Goal: Navigation & Orientation: Find specific page/section

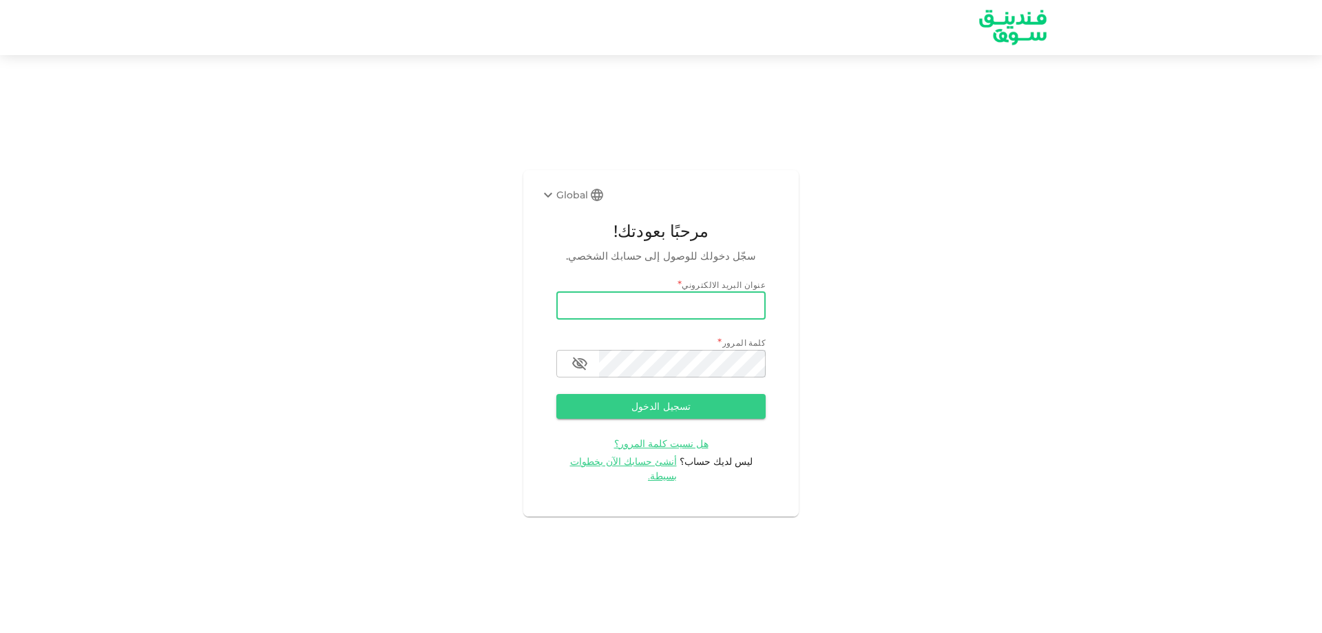
click at [595, 313] on input "email" at bounding box center [660, 306] width 209 height 28
type input "[EMAIL_ADDRESS][DOMAIN_NAME]"
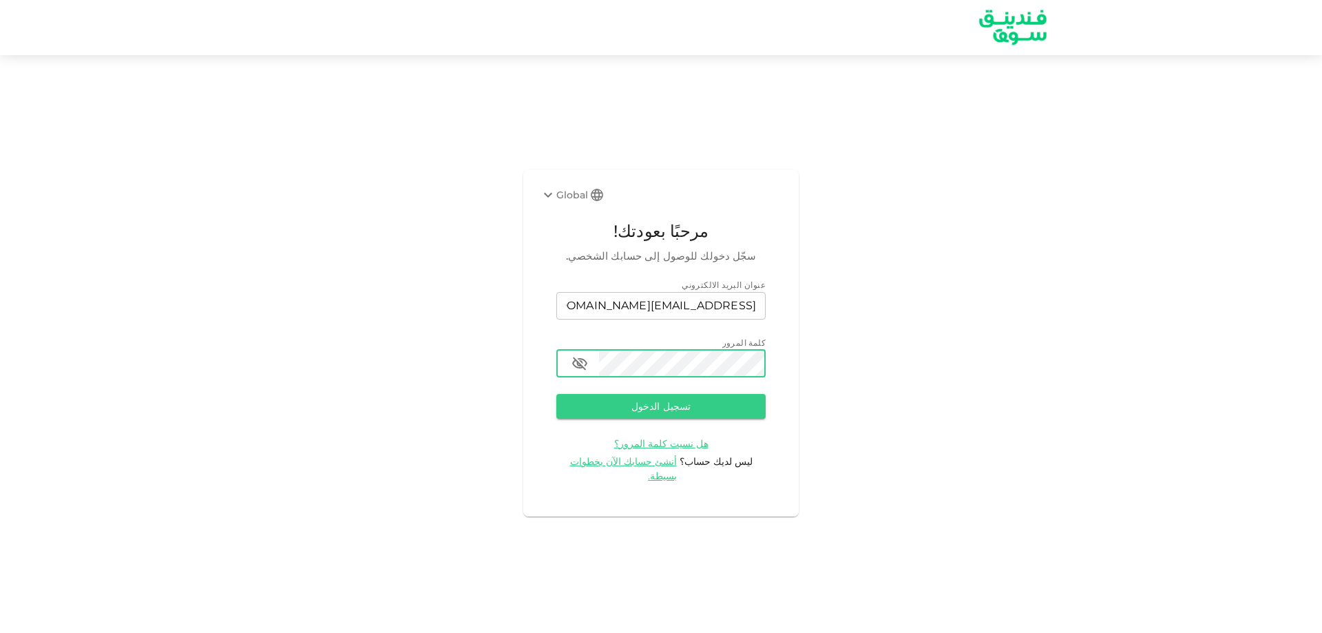
click at [556, 394] on button "تسجيل الدخول" at bounding box center [660, 406] width 209 height 25
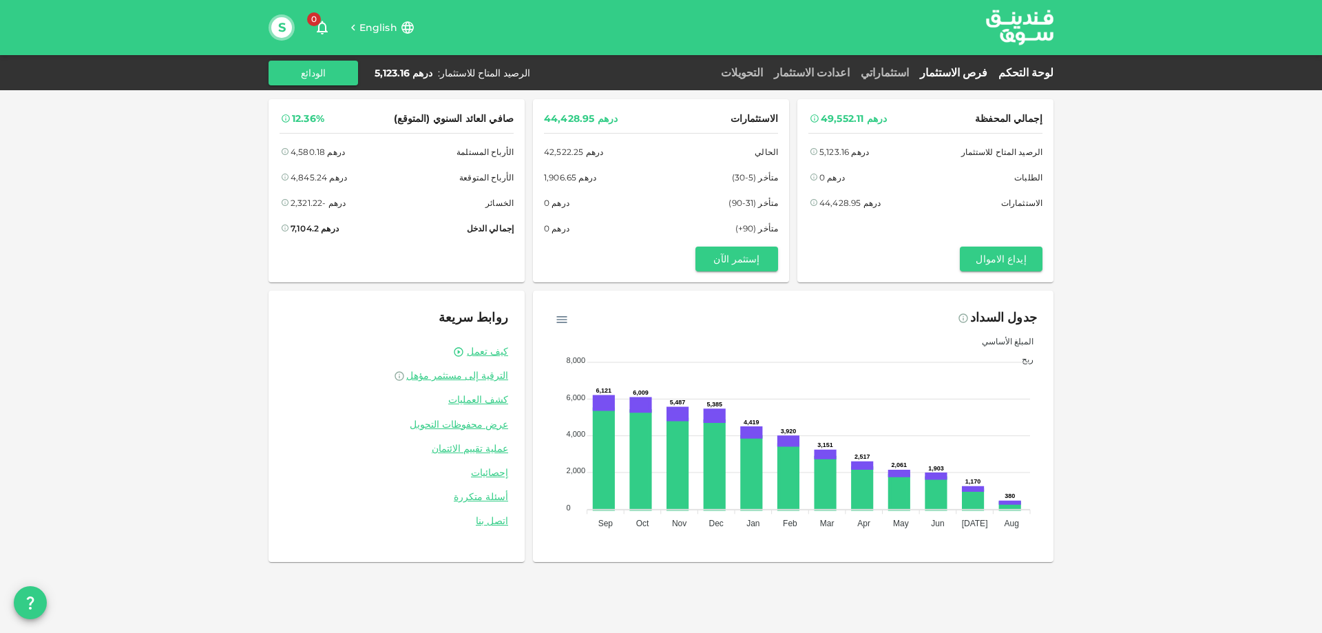
click at [964, 72] on link "فرص الاستثمار" at bounding box center [953, 72] width 78 height 13
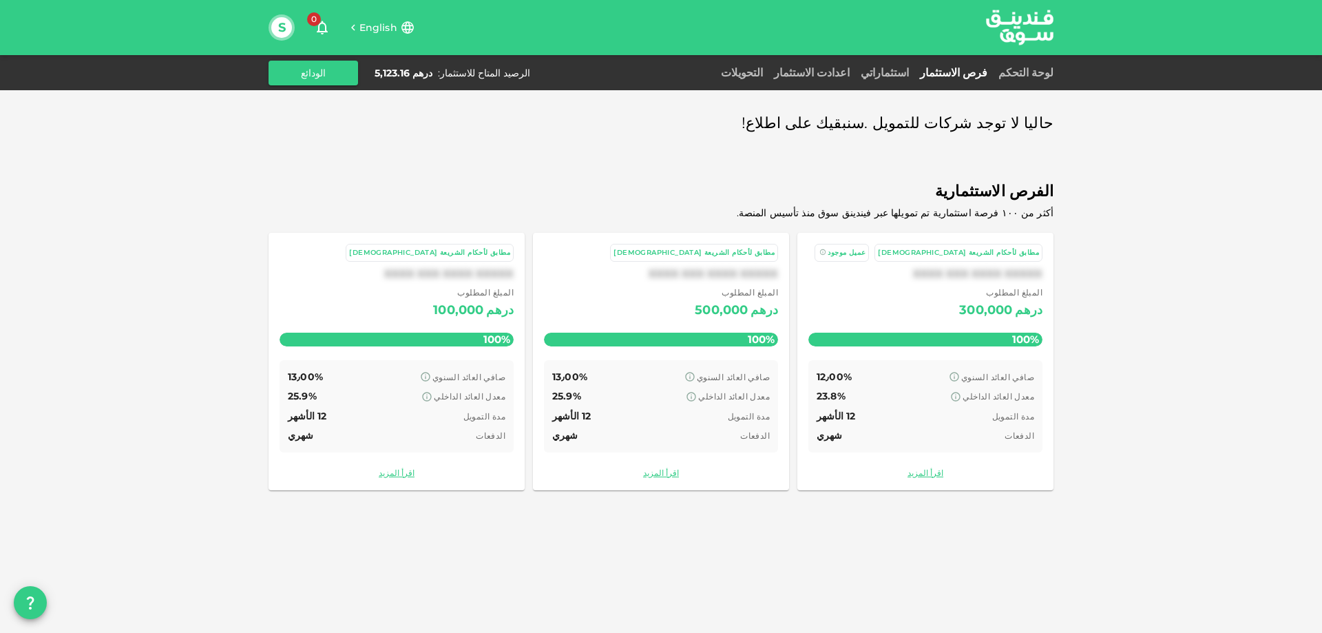
click at [914, 66] on link "استثماراتي" at bounding box center [884, 72] width 59 height 13
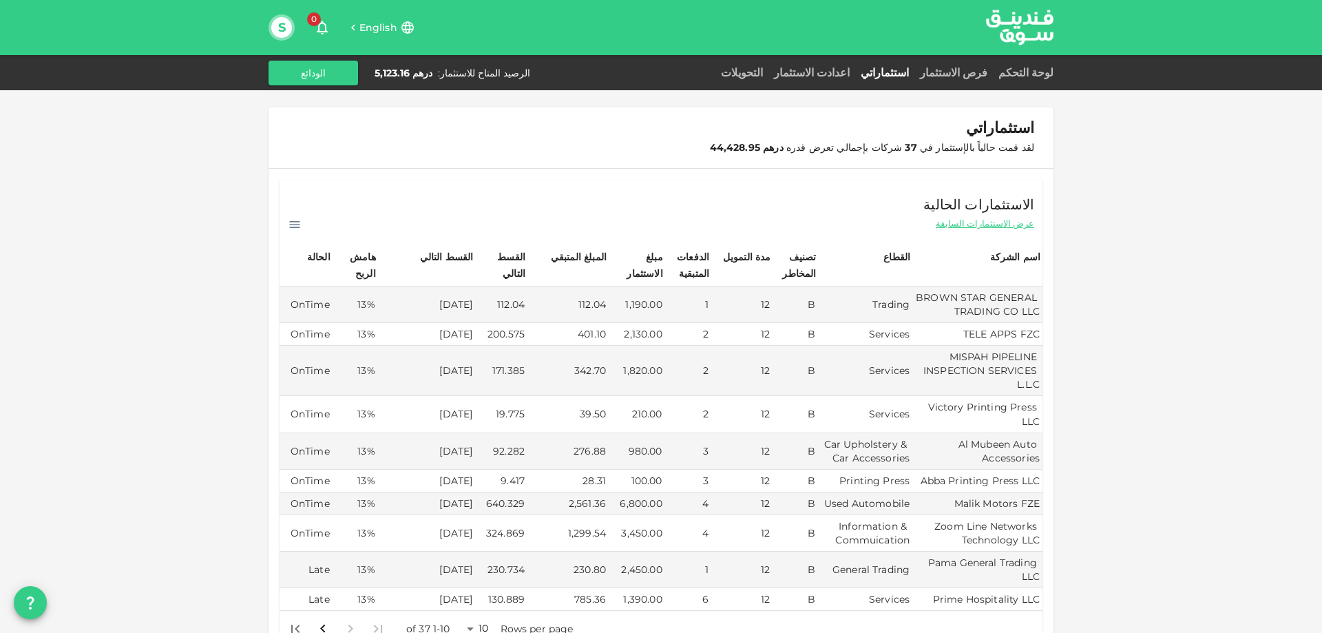
scroll to position [207, 0]
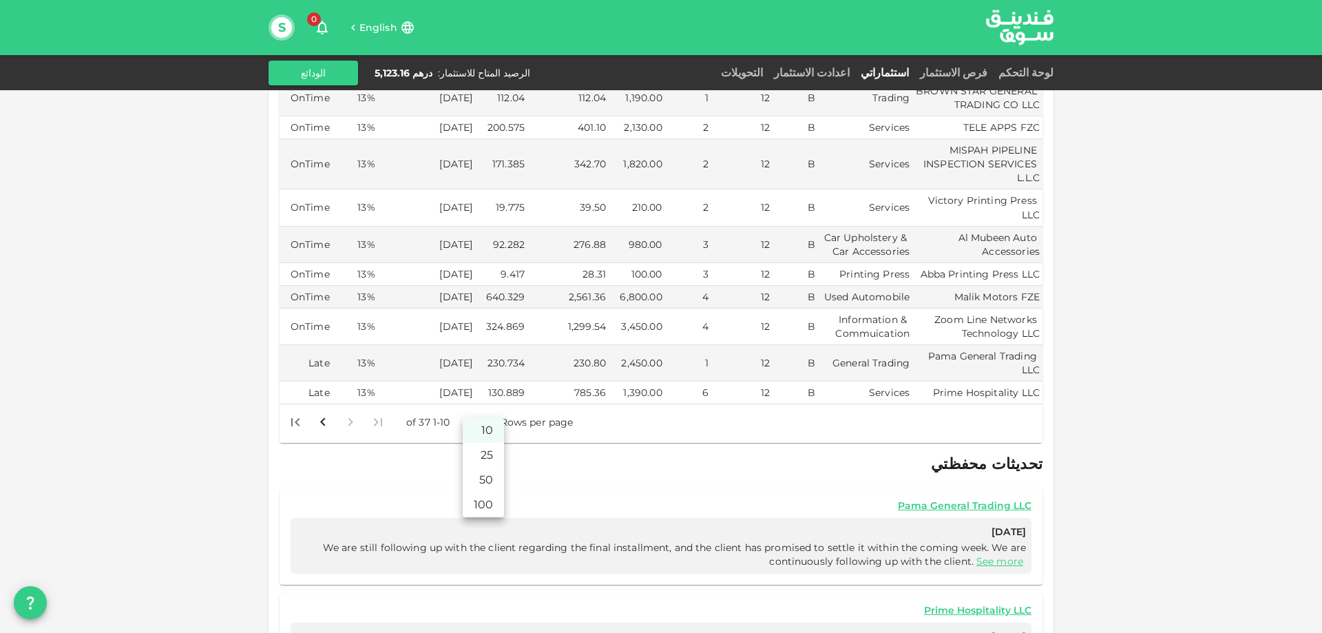
click at [472, 406] on body "English 0 S لوحة التحكم فرص الاستثمار استثماراتي اعدادت الاستثمار التحويلات الر…" at bounding box center [661, 316] width 1322 height 633
click at [484, 476] on li "50" at bounding box center [483, 479] width 41 height 25
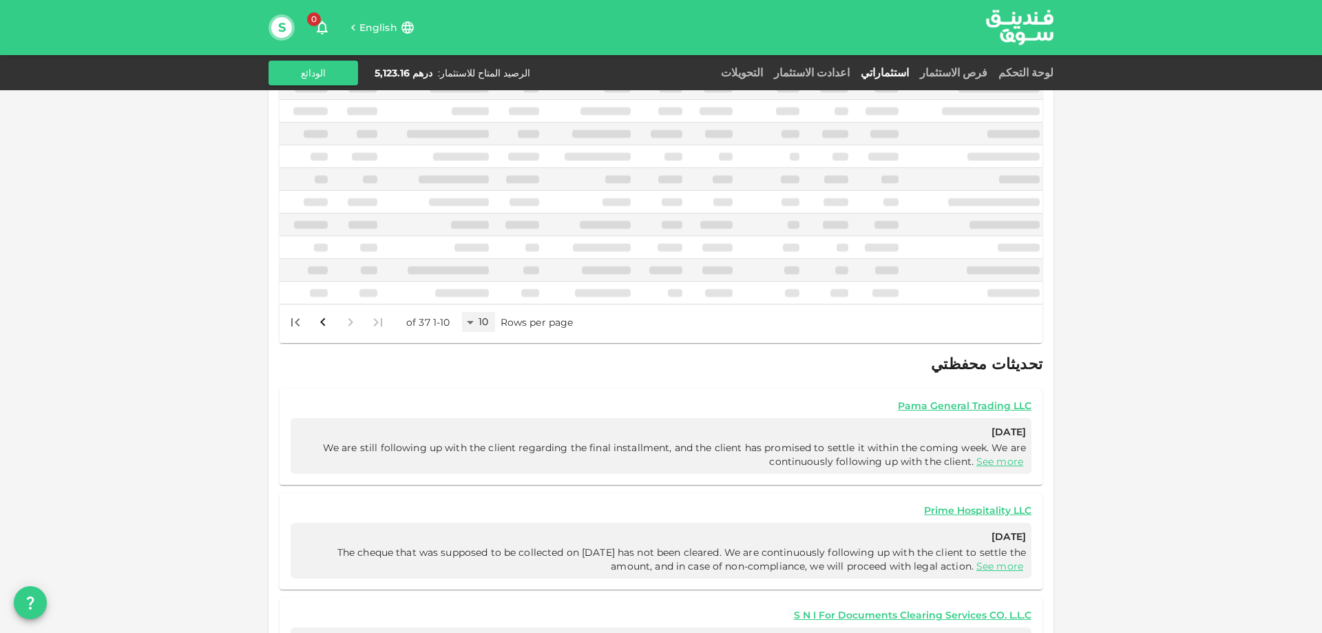
type input "50"
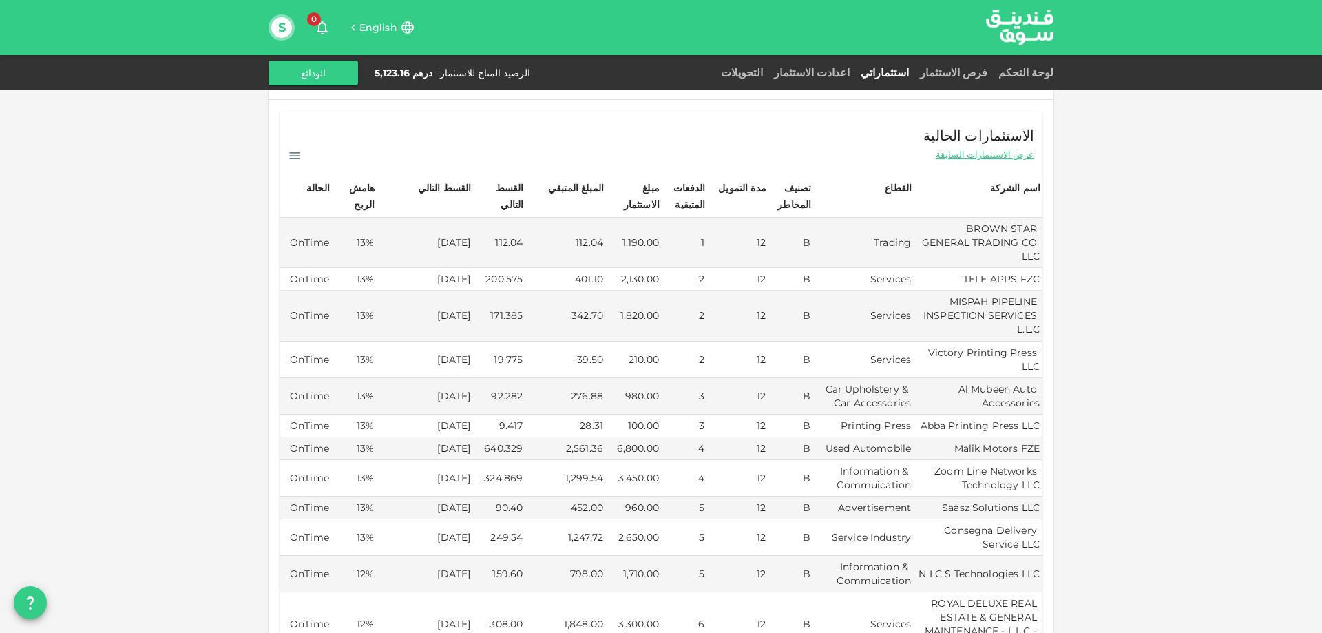
scroll to position [0, 0]
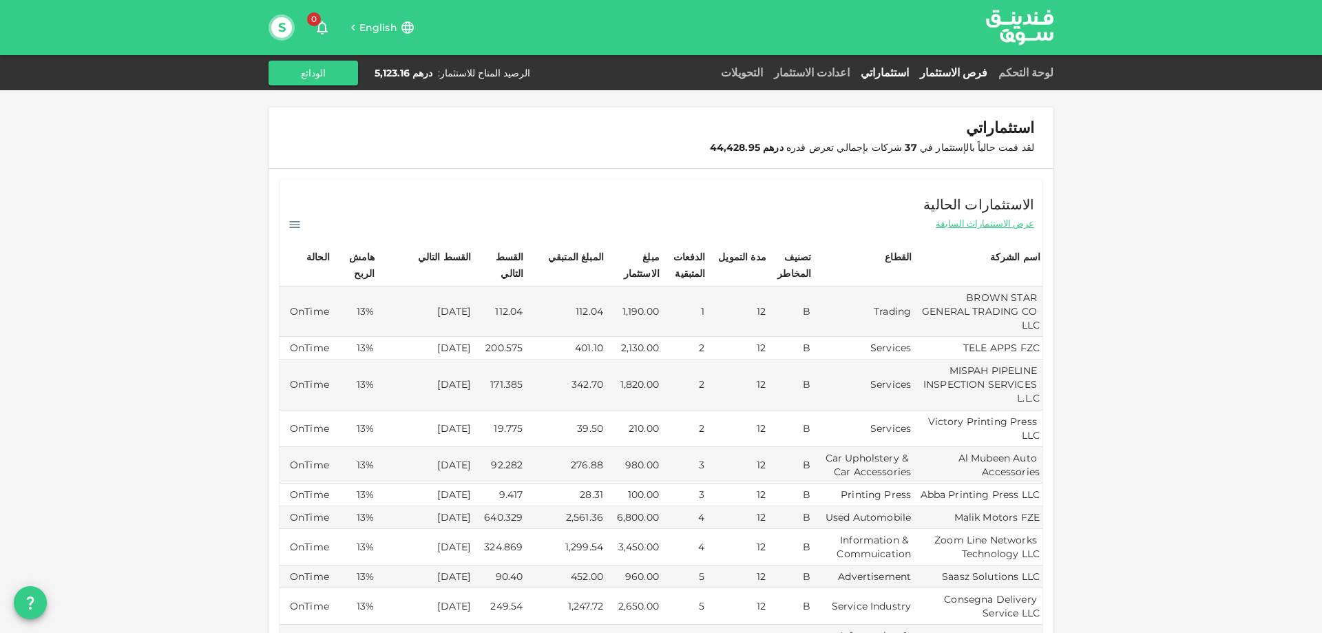
click at [988, 70] on link "فرص الاستثمار" at bounding box center [953, 72] width 78 height 13
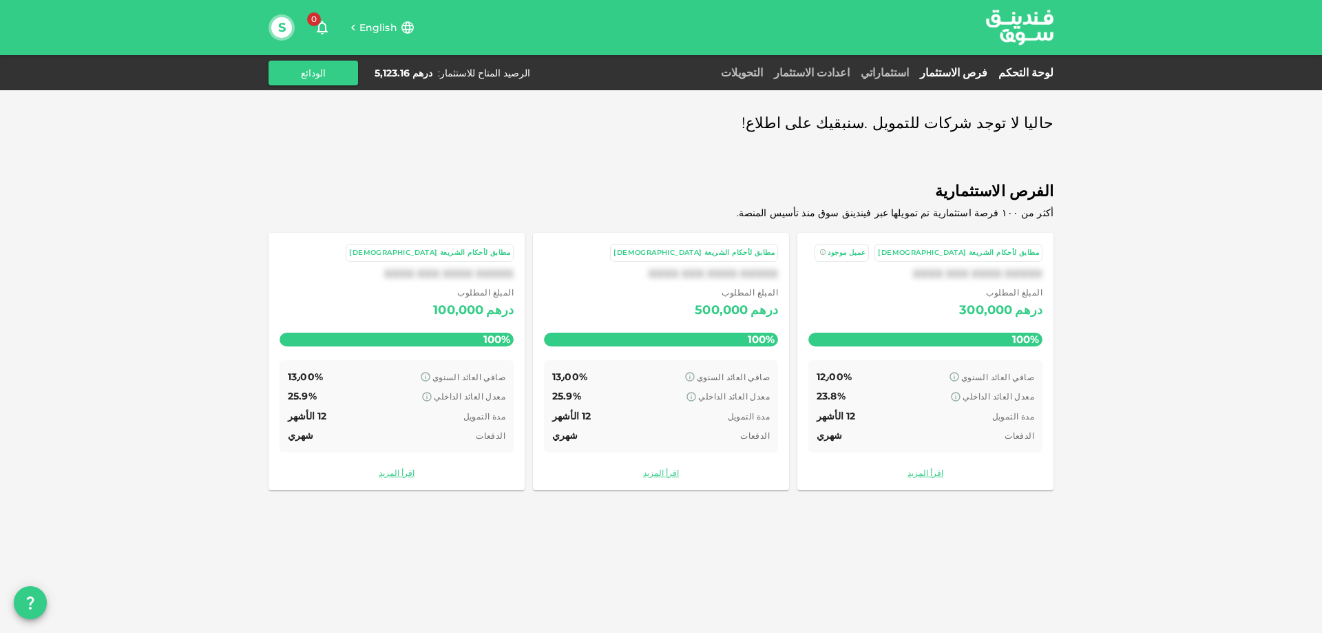
click at [1037, 74] on link "لوحة التحكم" at bounding box center [1023, 72] width 61 height 13
